Goal: Transaction & Acquisition: Purchase product/service

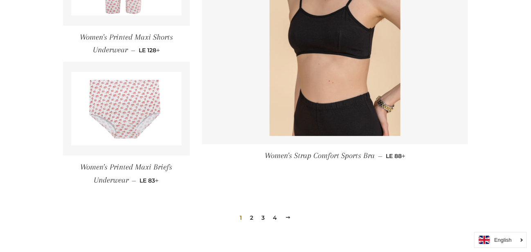
scroll to position [1171, 0]
click at [263, 218] on link "3" at bounding box center [263, 218] width 10 height 12
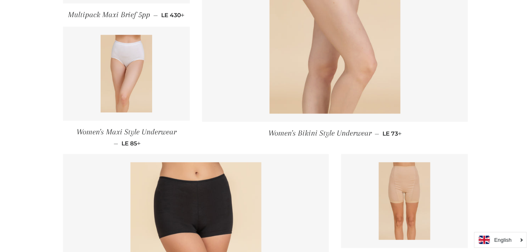
scroll to position [676, 0]
click at [170, 106] on link at bounding box center [126, 74] width 127 height 94
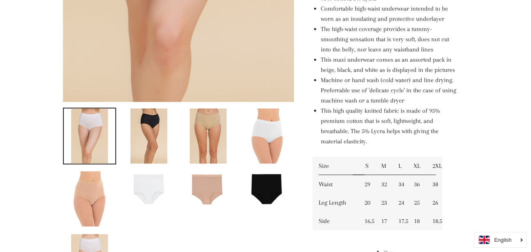
scroll to position [332, 0]
click at [175, 139] on link at bounding box center [148, 136] width 53 height 57
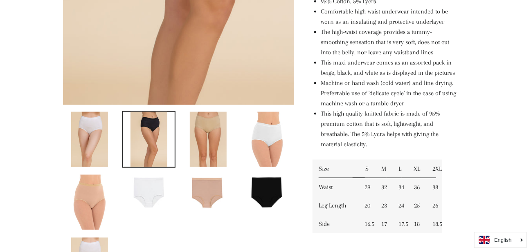
scroll to position [332, 0]
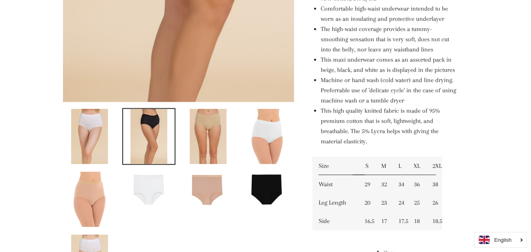
click at [199, 156] on img at bounding box center [208, 136] width 37 height 55
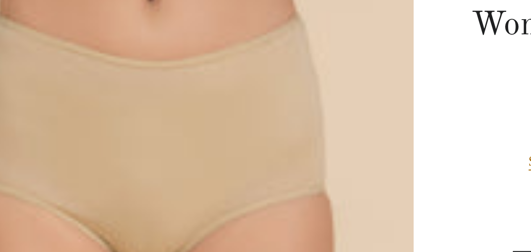
scroll to position [91, 0]
